Goal: Information Seeking & Learning: Learn about a topic

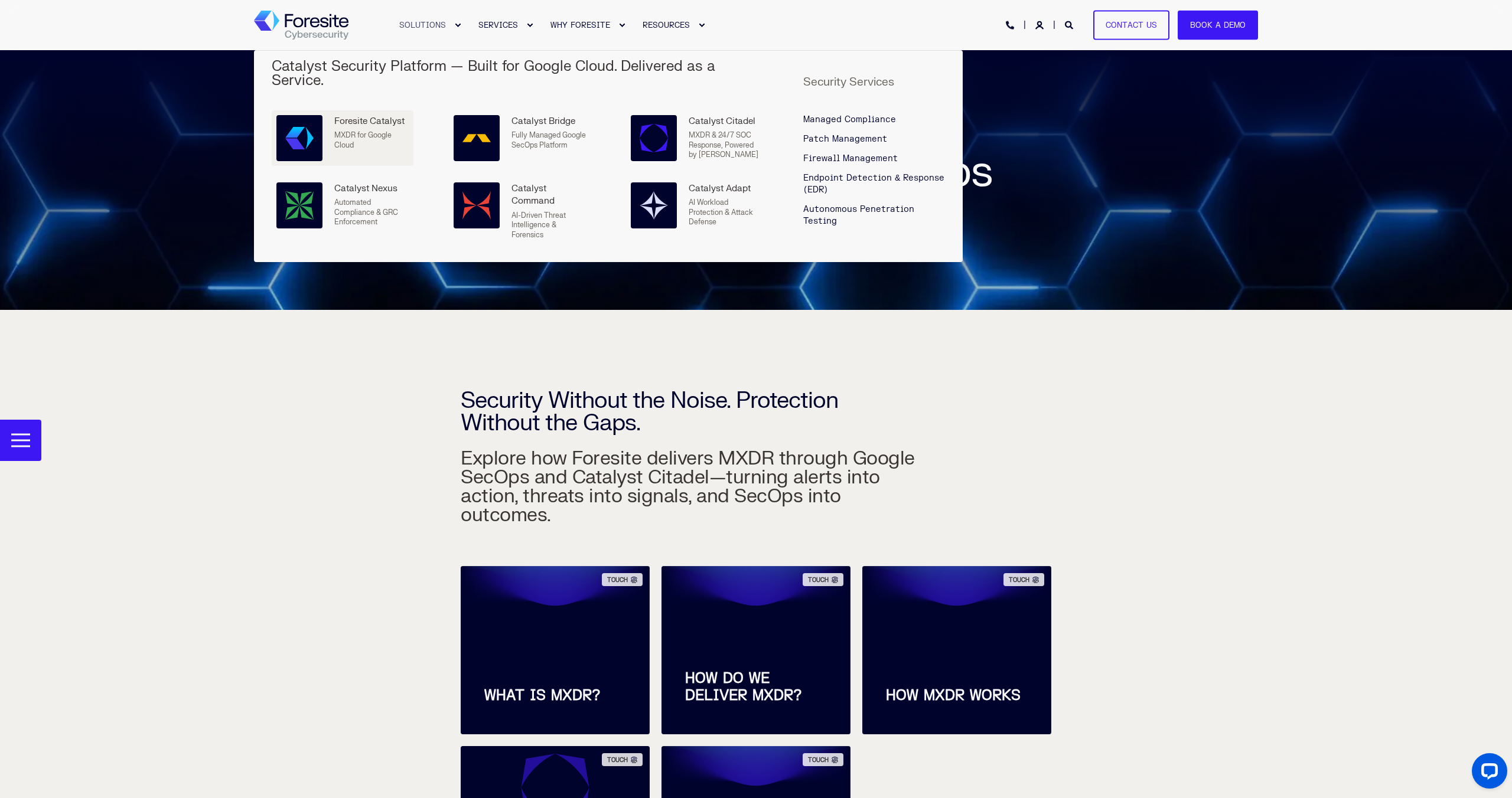
click at [376, 115] on div "Foresite Catalyst" at bounding box center [372, 121] width 74 height 13
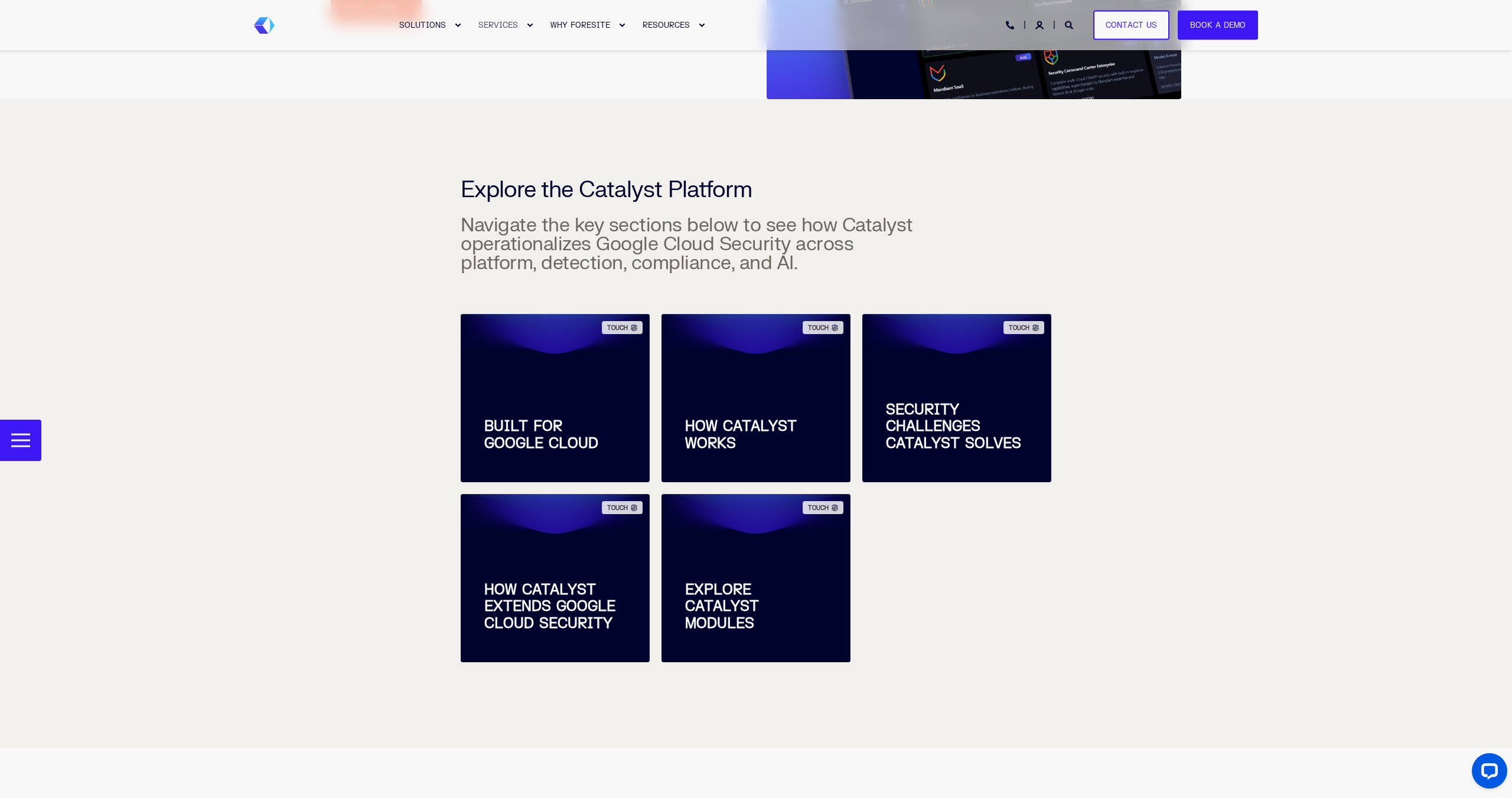
scroll to position [233, 0]
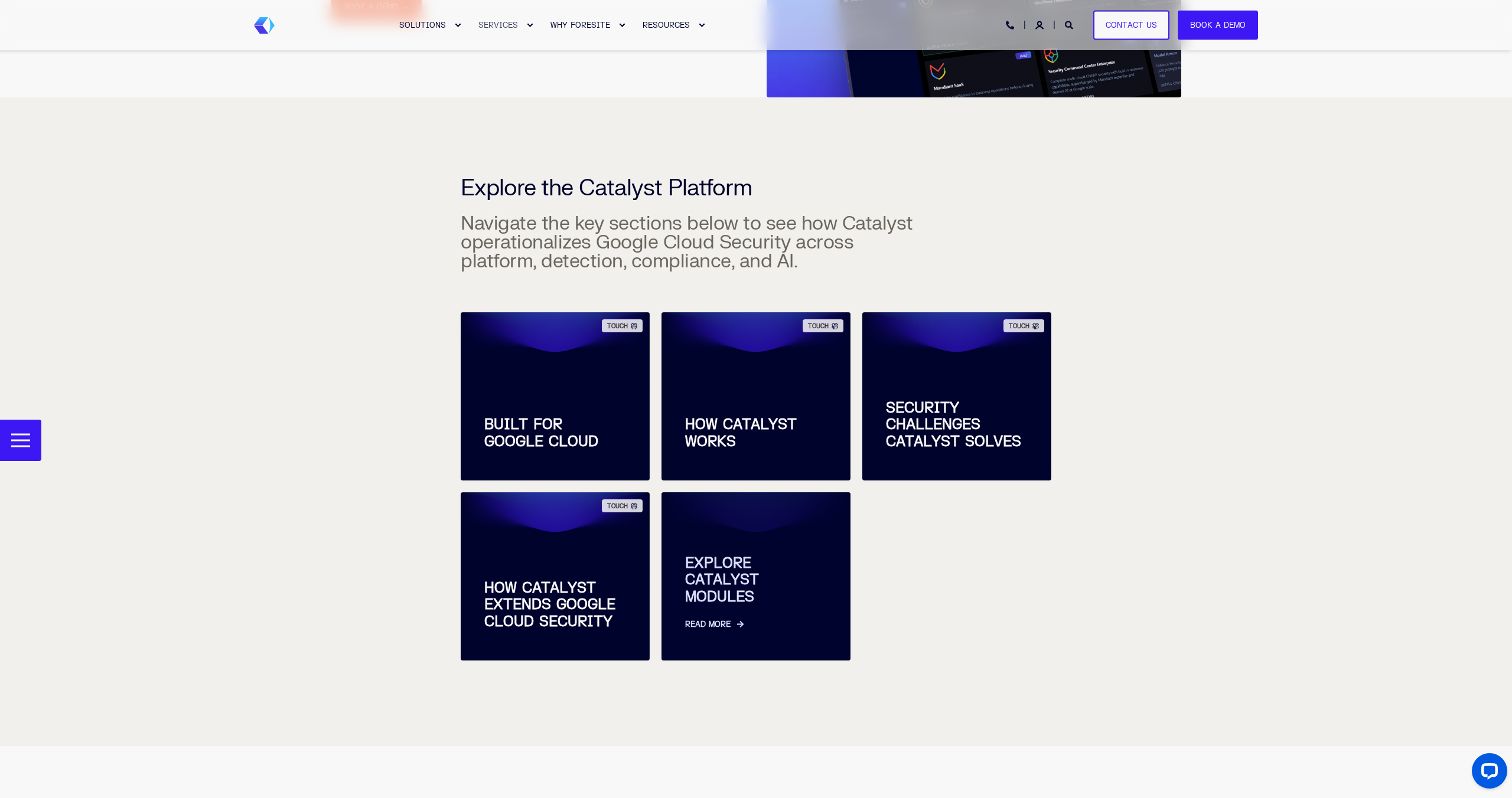
click at [725, 559] on span "EXPLORE CATALYST MODULES" at bounding box center [756, 580] width 142 height 51
click at [748, 591] on span "EXPLORE CATALYST MODULES" at bounding box center [756, 580] width 142 height 51
click at [725, 624] on link "Read More" at bounding box center [756, 618] width 142 height 25
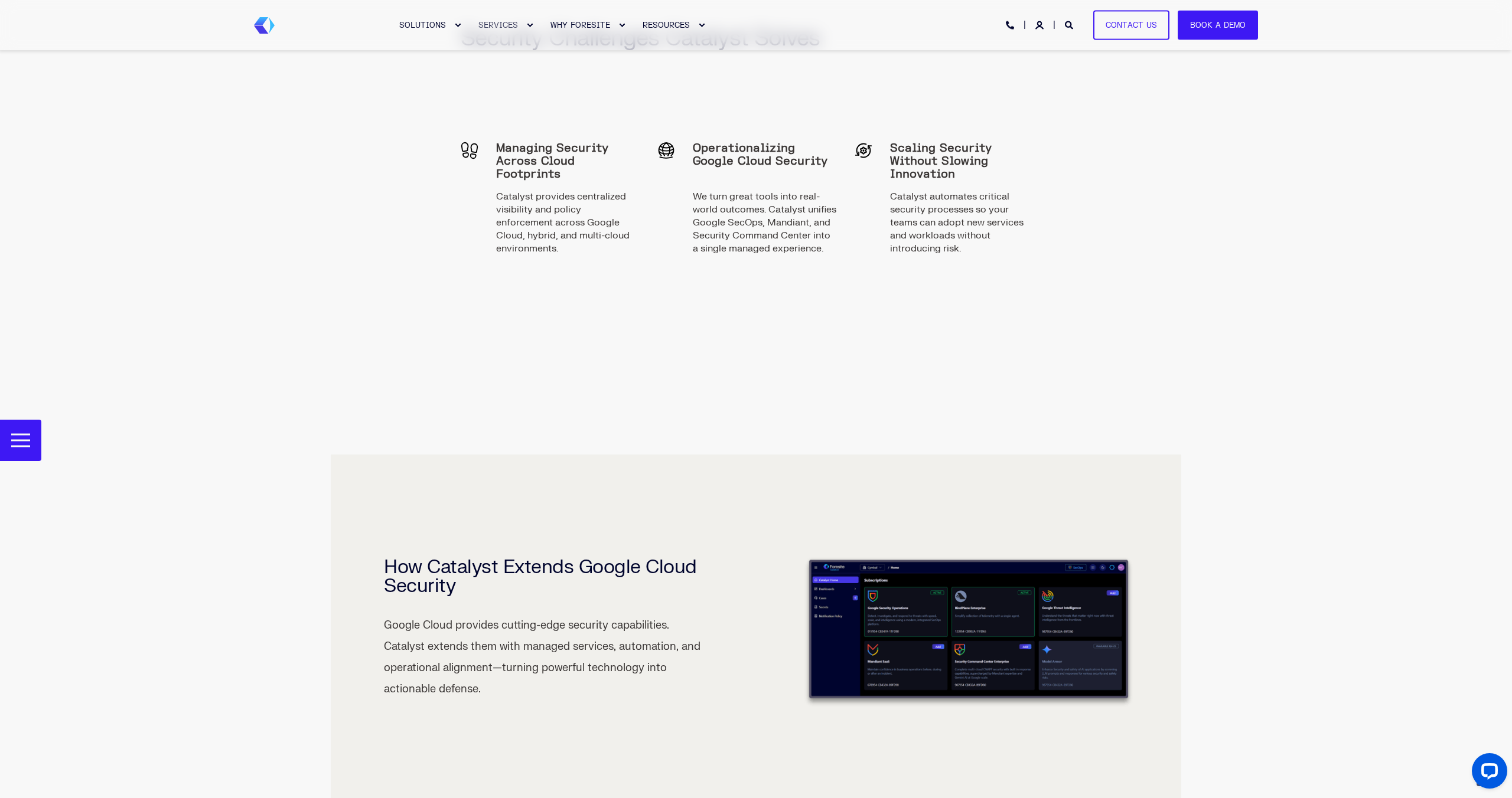
scroll to position [2113, 0]
